Goal: Task Accomplishment & Management: Complete application form

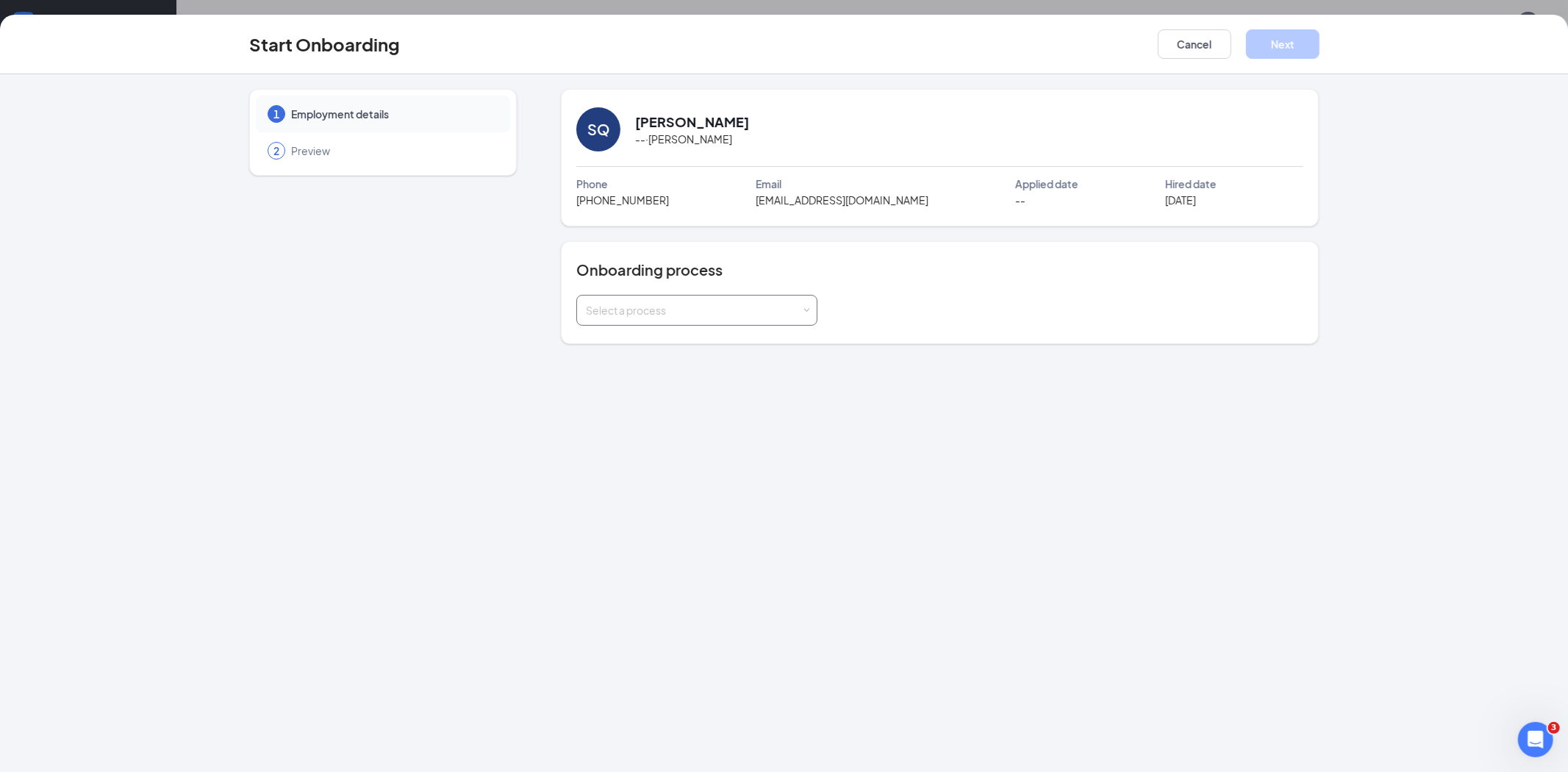
click at [796, 310] on div "Select a process" at bounding box center [693, 311] width 215 height 15
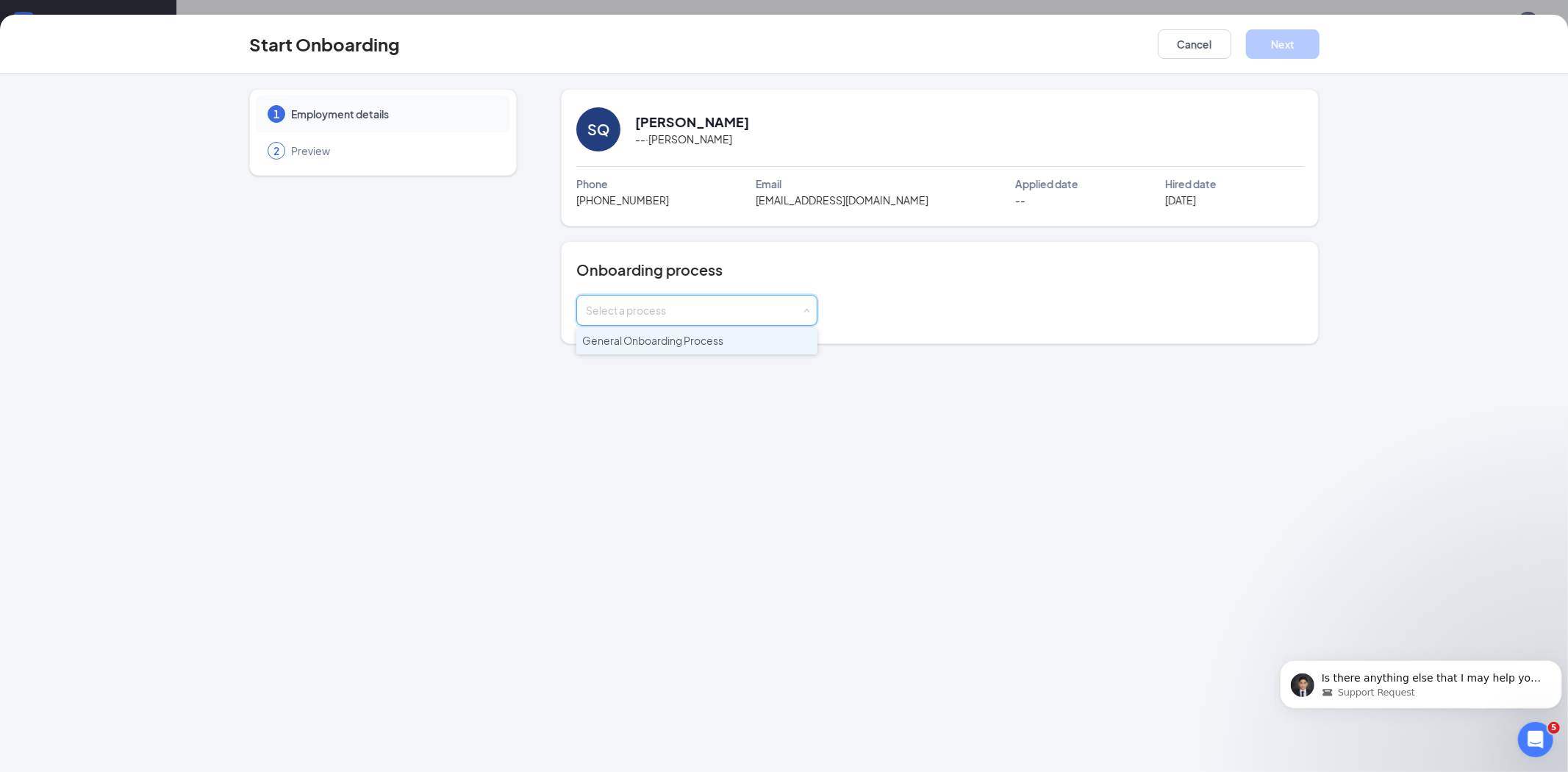
click at [687, 343] on span "General Onboarding Process" at bounding box center [652, 340] width 141 height 13
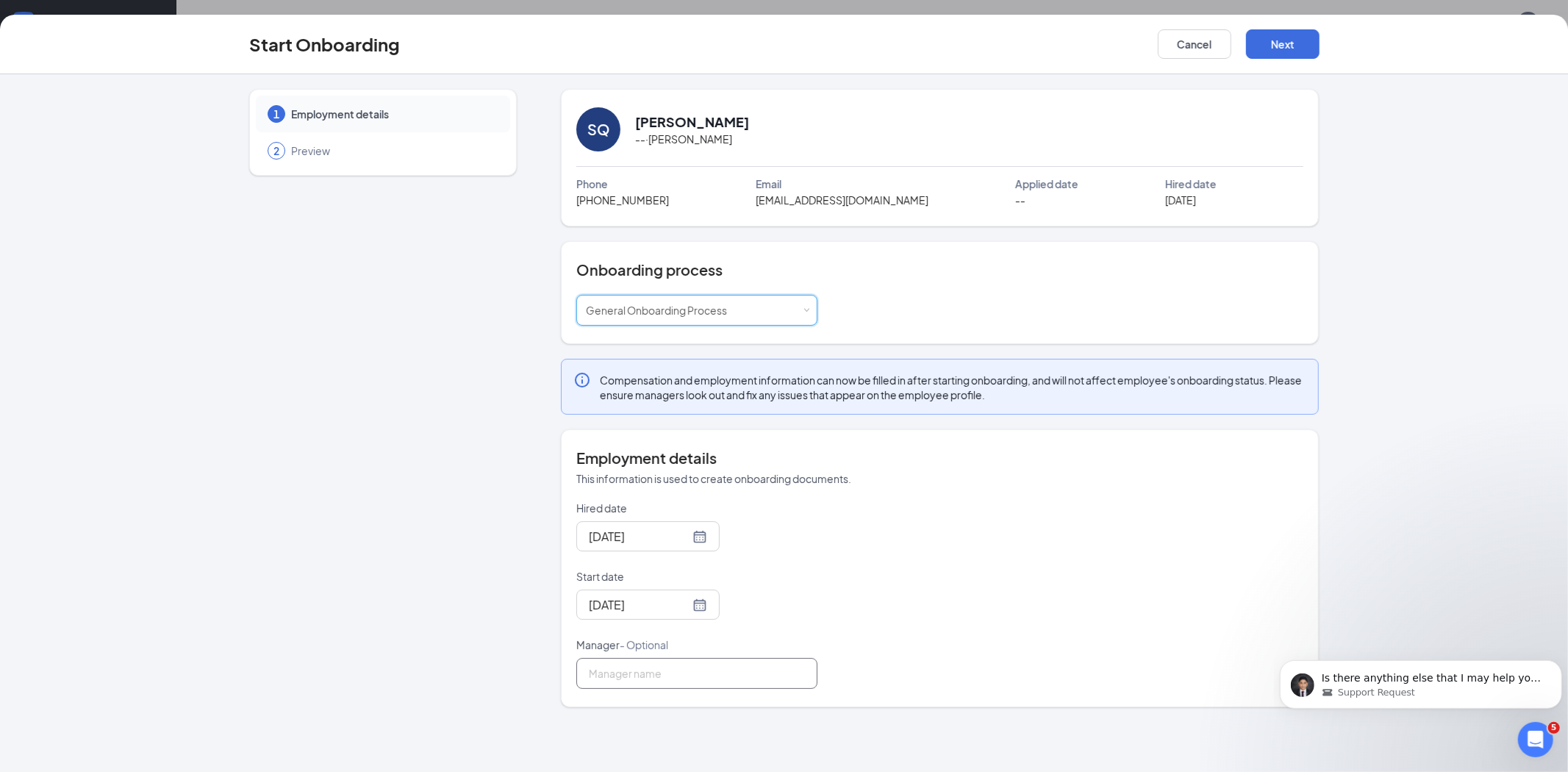
click at [691, 677] on input "Manager - Optional" at bounding box center [697, 673] width 241 height 31
type input "[PERSON_NAME]"
click at [1296, 49] on button "Next" at bounding box center [1282, 44] width 74 height 30
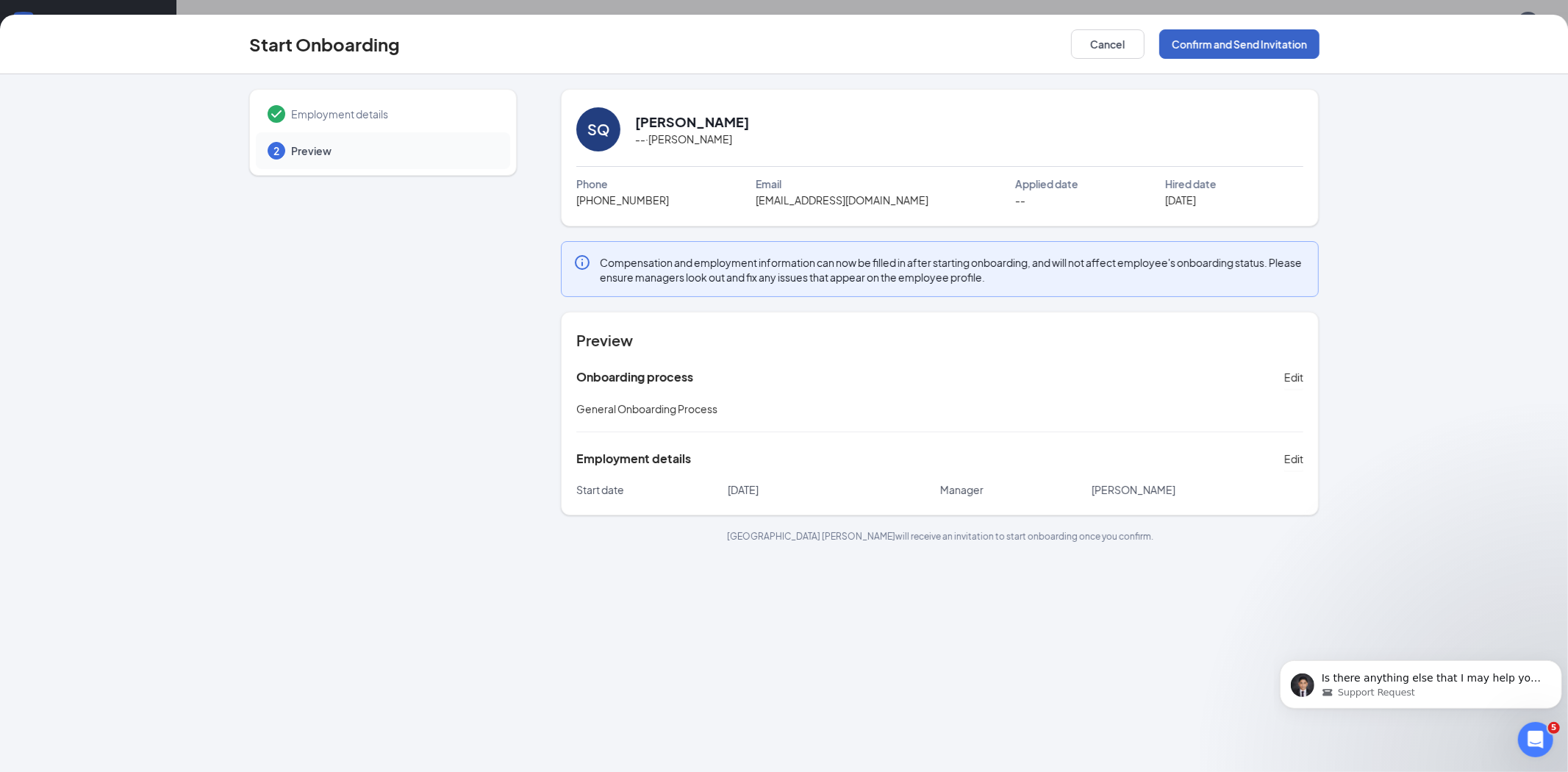
click at [1244, 42] on button "Confirm and Send Invitation" at bounding box center [1238, 44] width 160 height 30
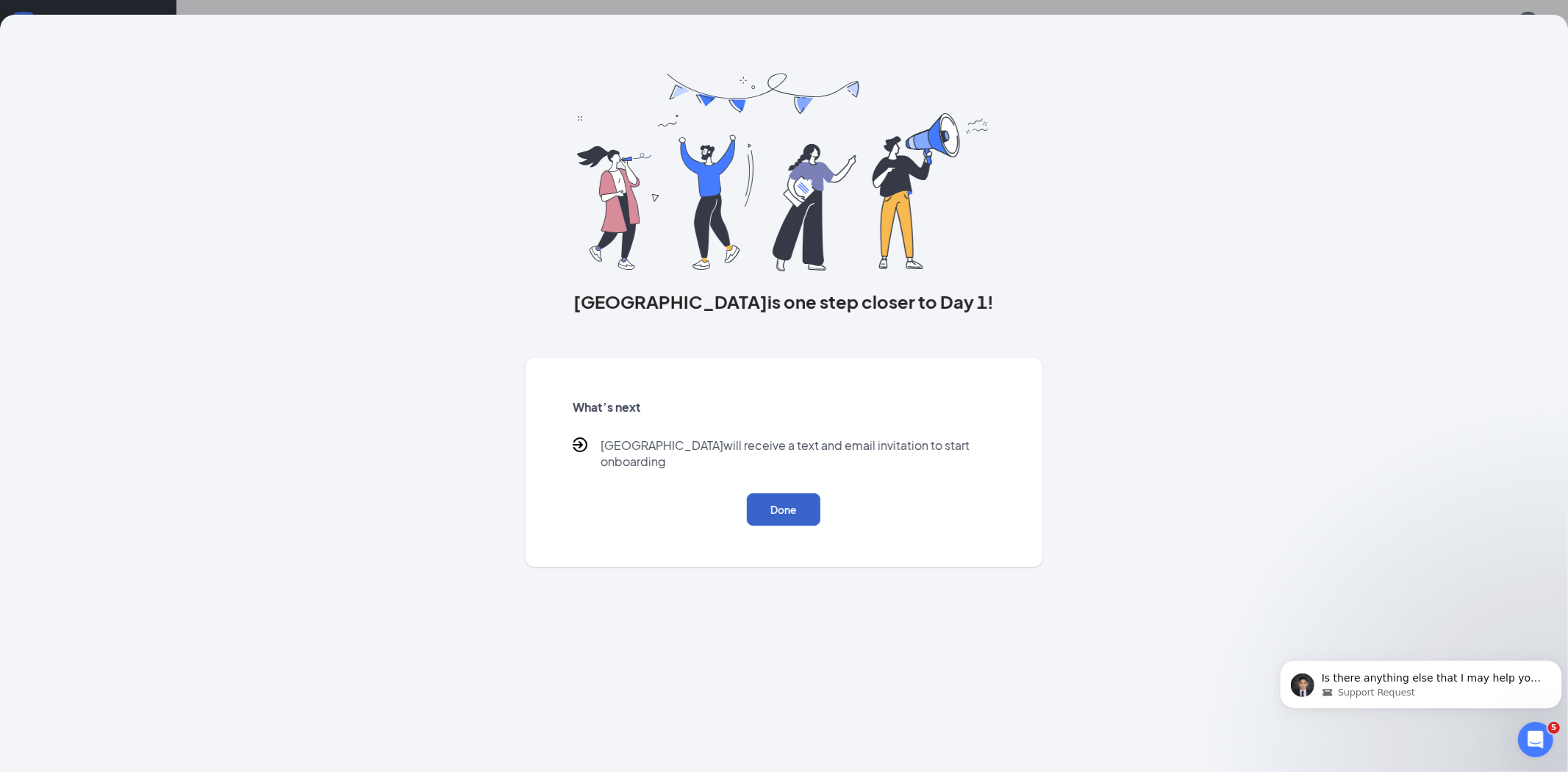
click at [803, 496] on button "Done" at bounding box center [784, 509] width 74 height 32
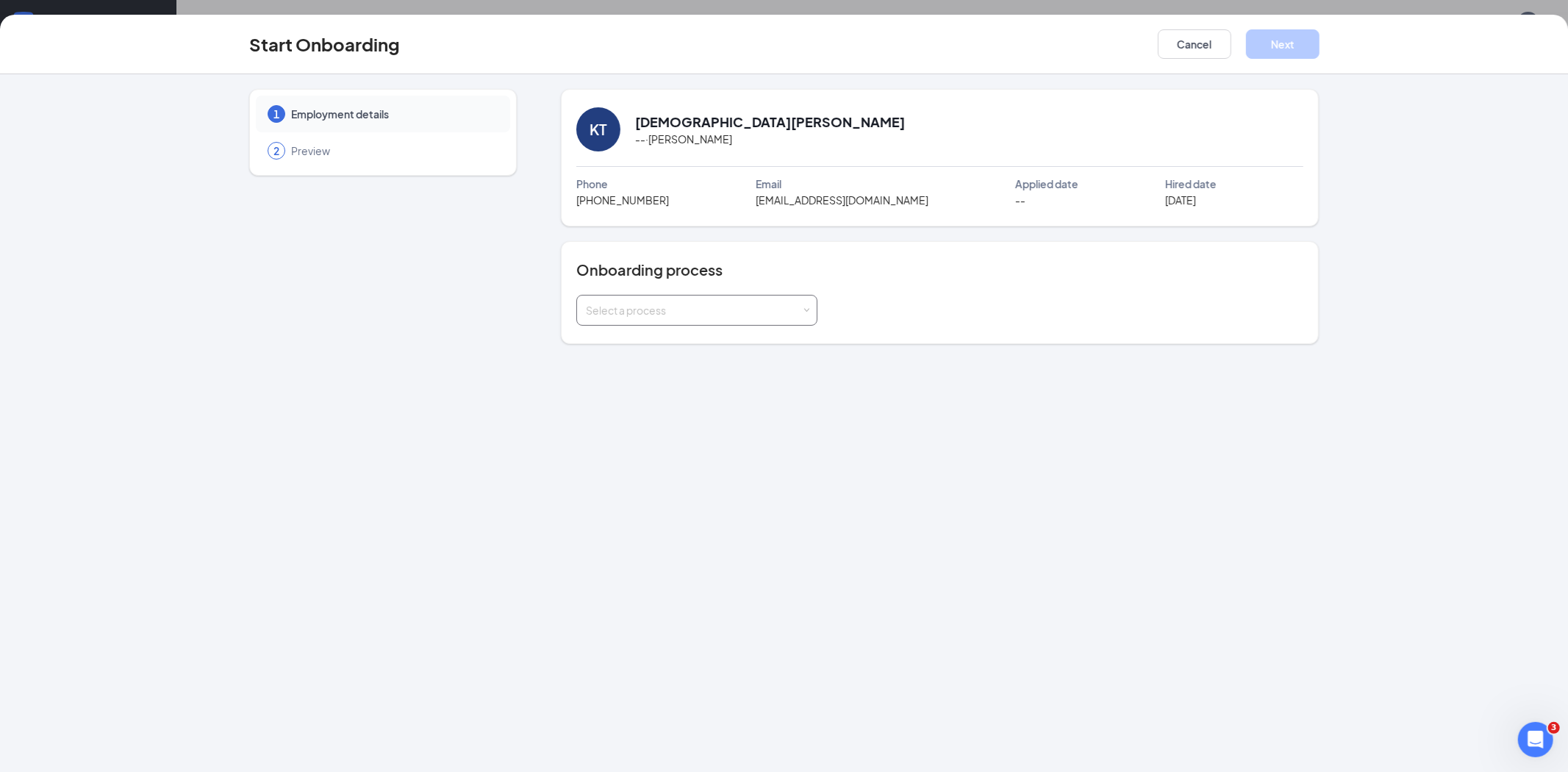
click at [780, 316] on div "Select a process" at bounding box center [693, 311] width 215 height 15
click at [715, 344] on span "General Onboarding Process" at bounding box center [652, 340] width 141 height 13
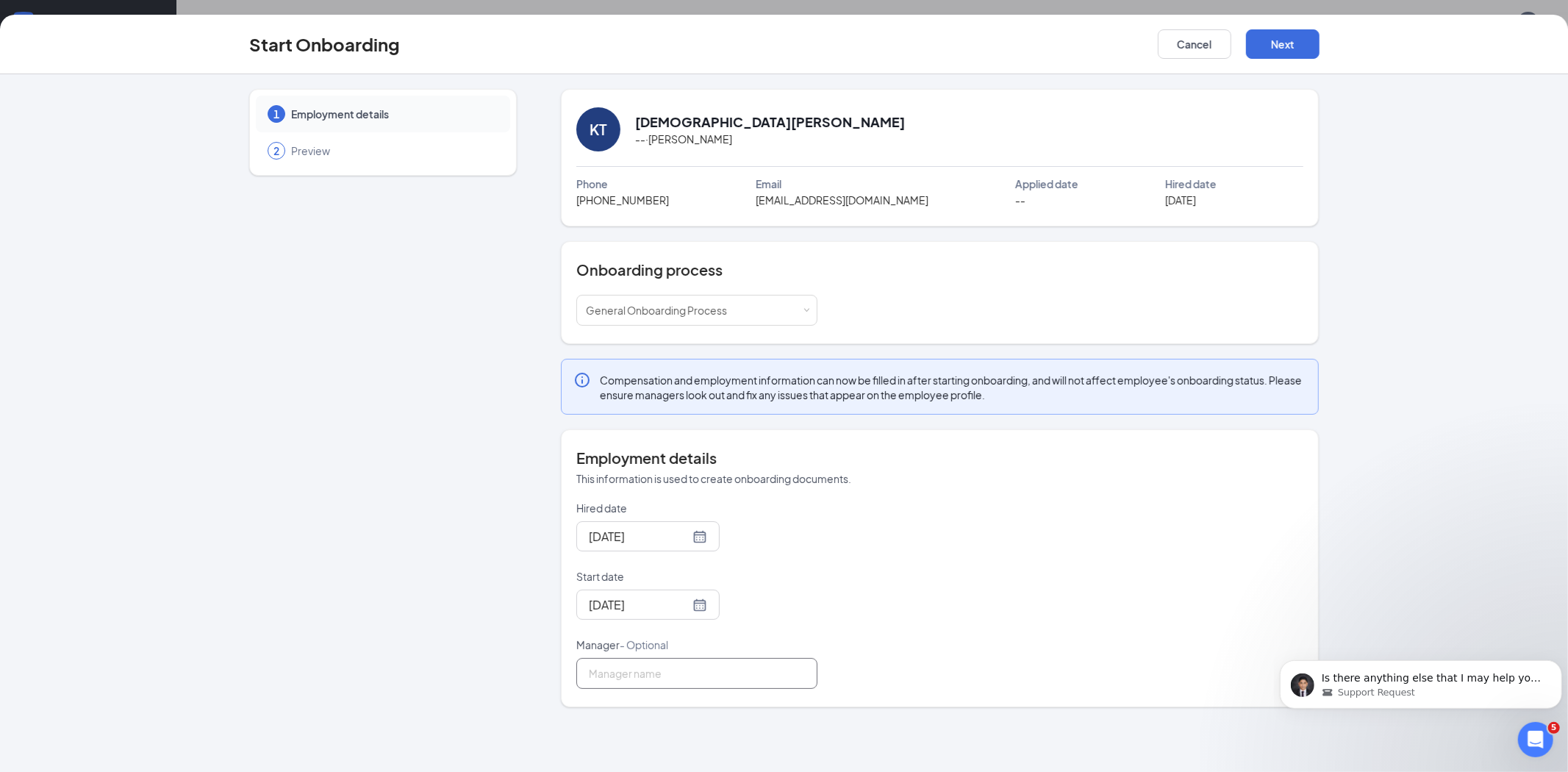
click at [676, 667] on input "Manager - Optional" at bounding box center [697, 673] width 241 height 31
type input "[PERSON_NAME]"
click at [1288, 52] on button "Next" at bounding box center [1282, 44] width 74 height 30
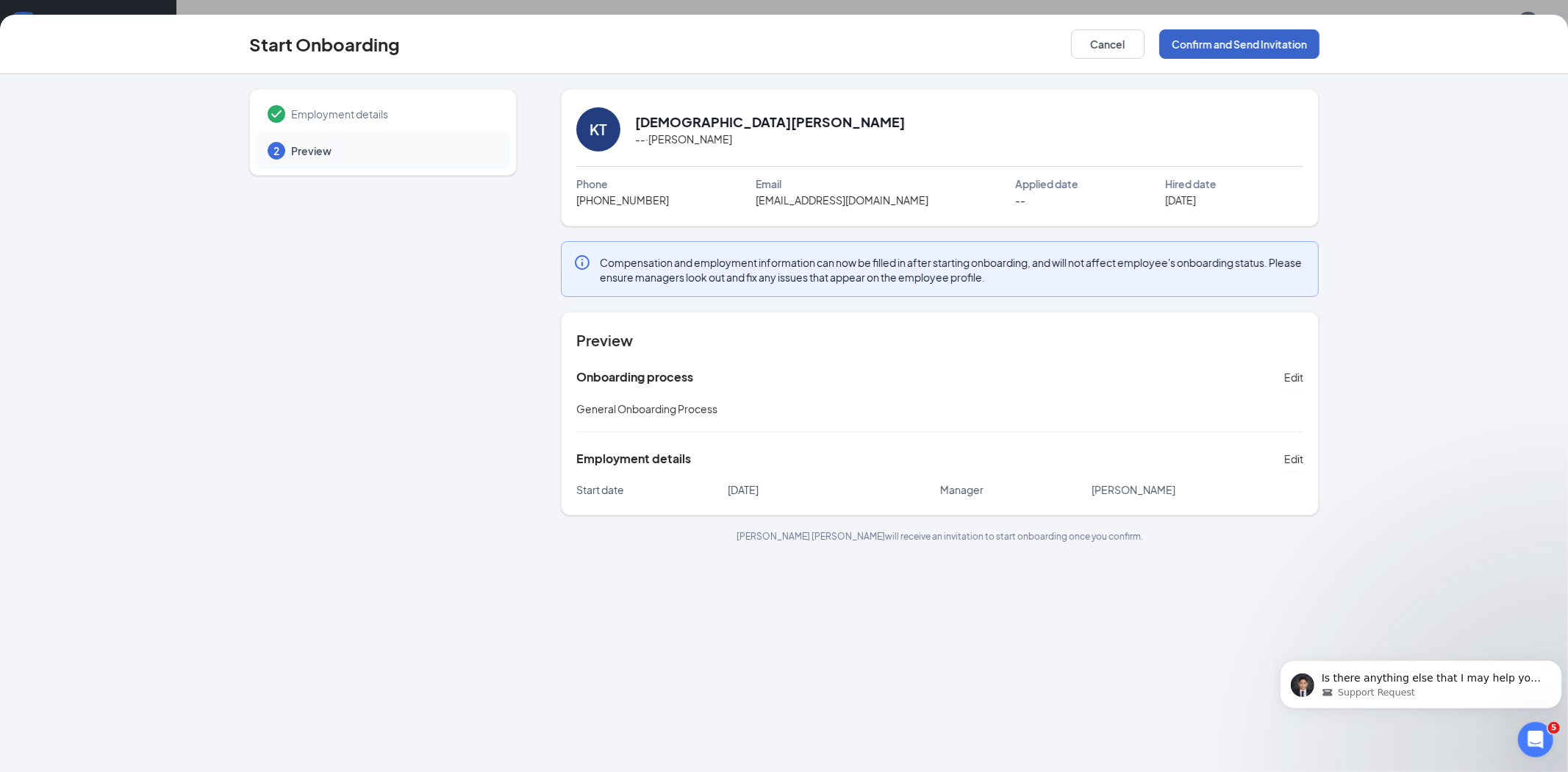
click at [1287, 50] on button "Confirm and Send Invitation" at bounding box center [1238, 44] width 160 height 30
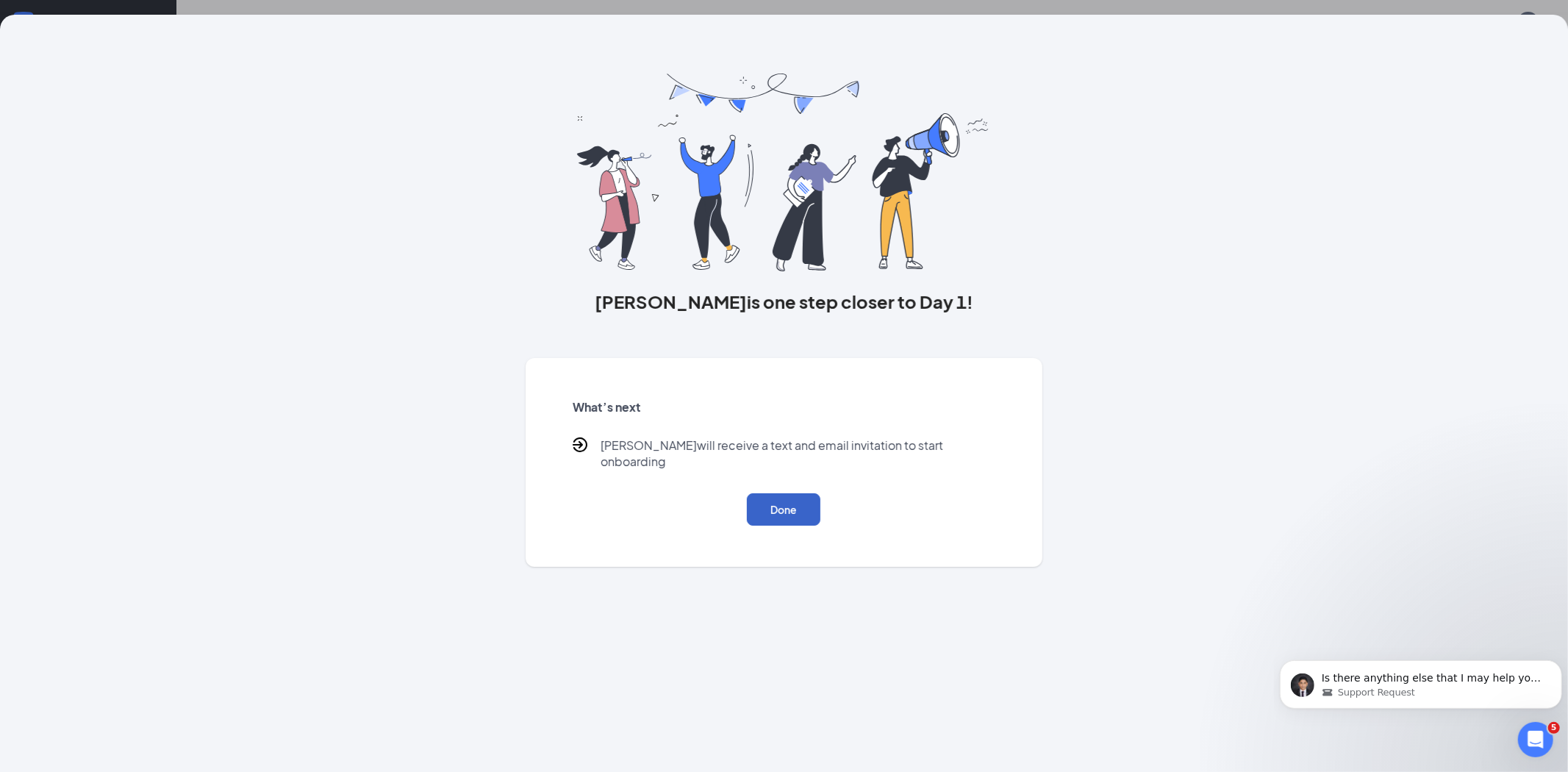
click at [783, 494] on button "Done" at bounding box center [784, 509] width 74 height 32
